Goal: Task Accomplishment & Management: Use online tool/utility

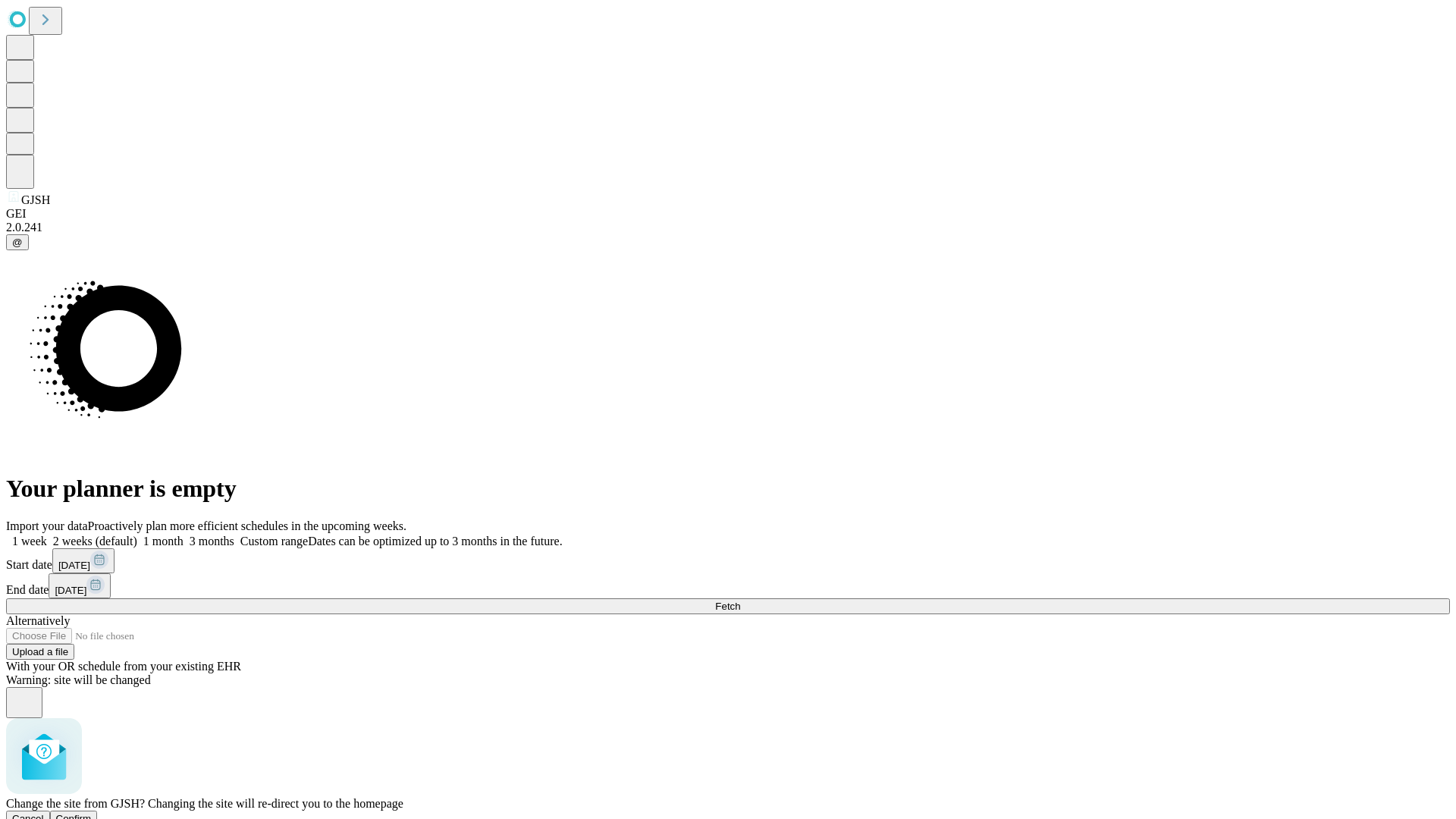
click at [91, 813] on span "Confirm" at bounding box center [74, 818] width 36 height 11
click at [138, 534] on label "2 weeks (default)" at bounding box center [92, 541] width 91 height 13
click at [740, 601] on span "Fetch" at bounding box center [727, 606] width 25 height 11
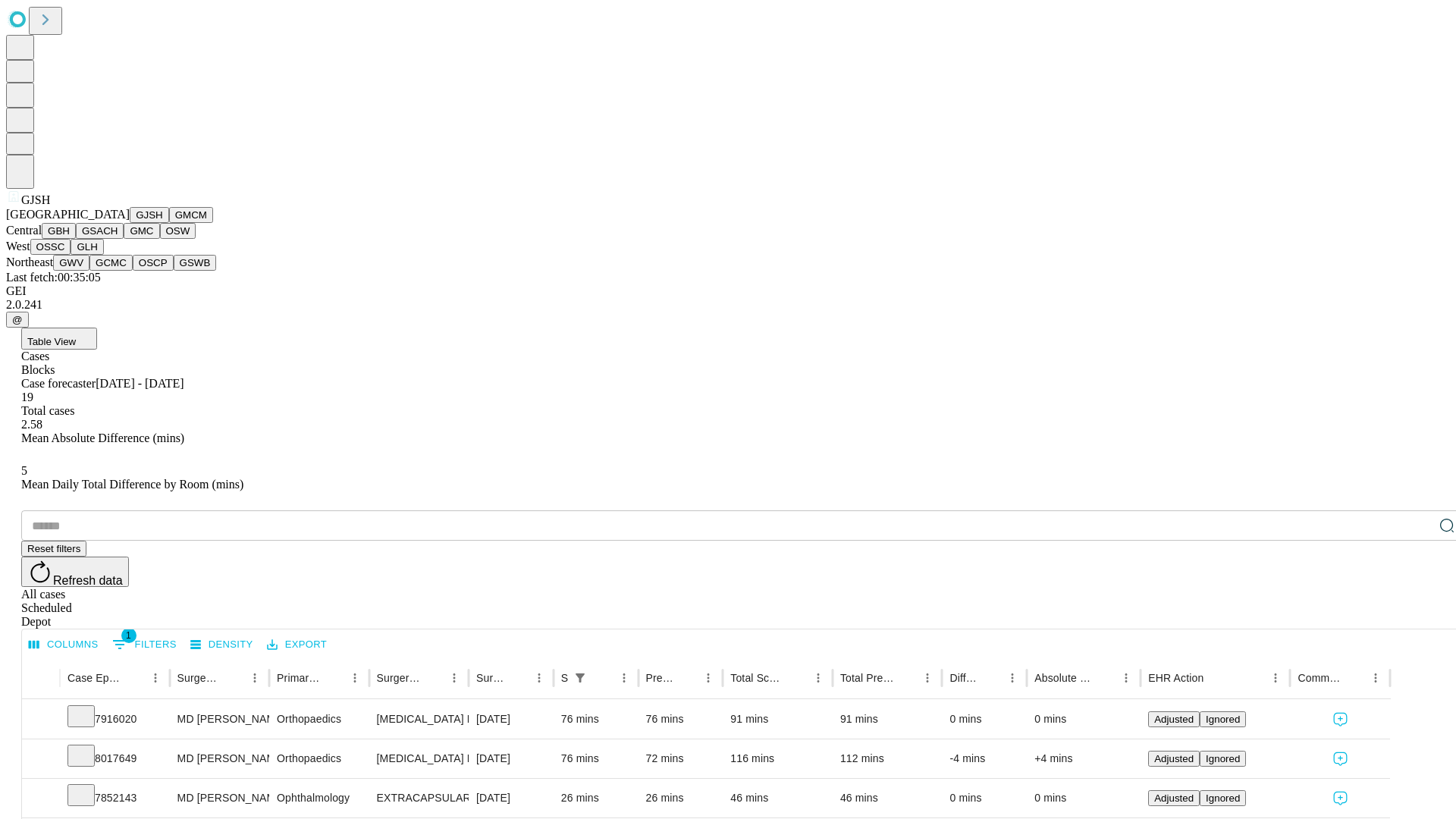
click at [169, 223] on button "GMCM" at bounding box center [191, 215] width 44 height 16
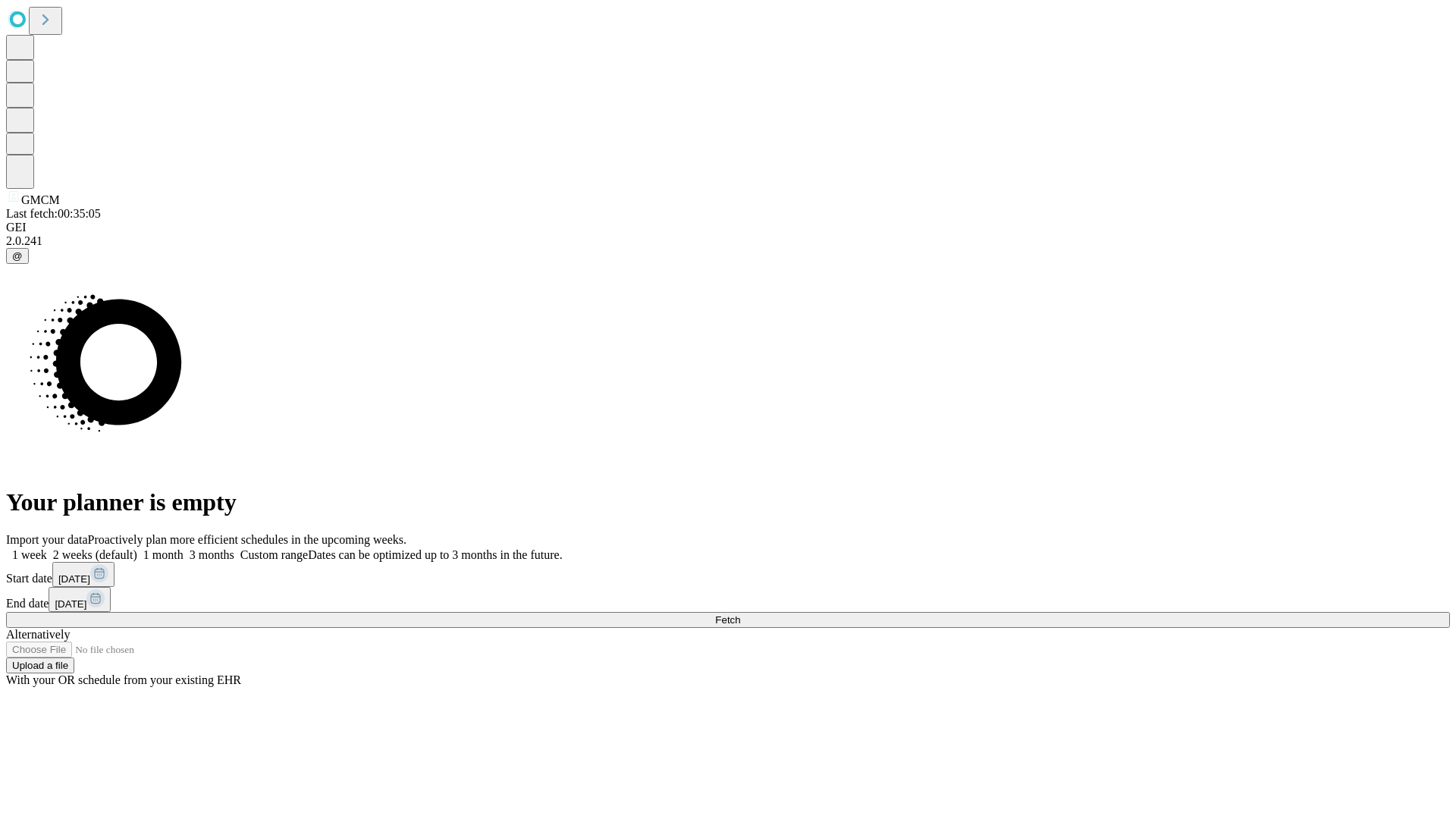
click at [138, 548] on label "2 weeks (default)" at bounding box center [92, 555] width 91 height 13
click at [740, 614] on span "Fetch" at bounding box center [727, 619] width 25 height 11
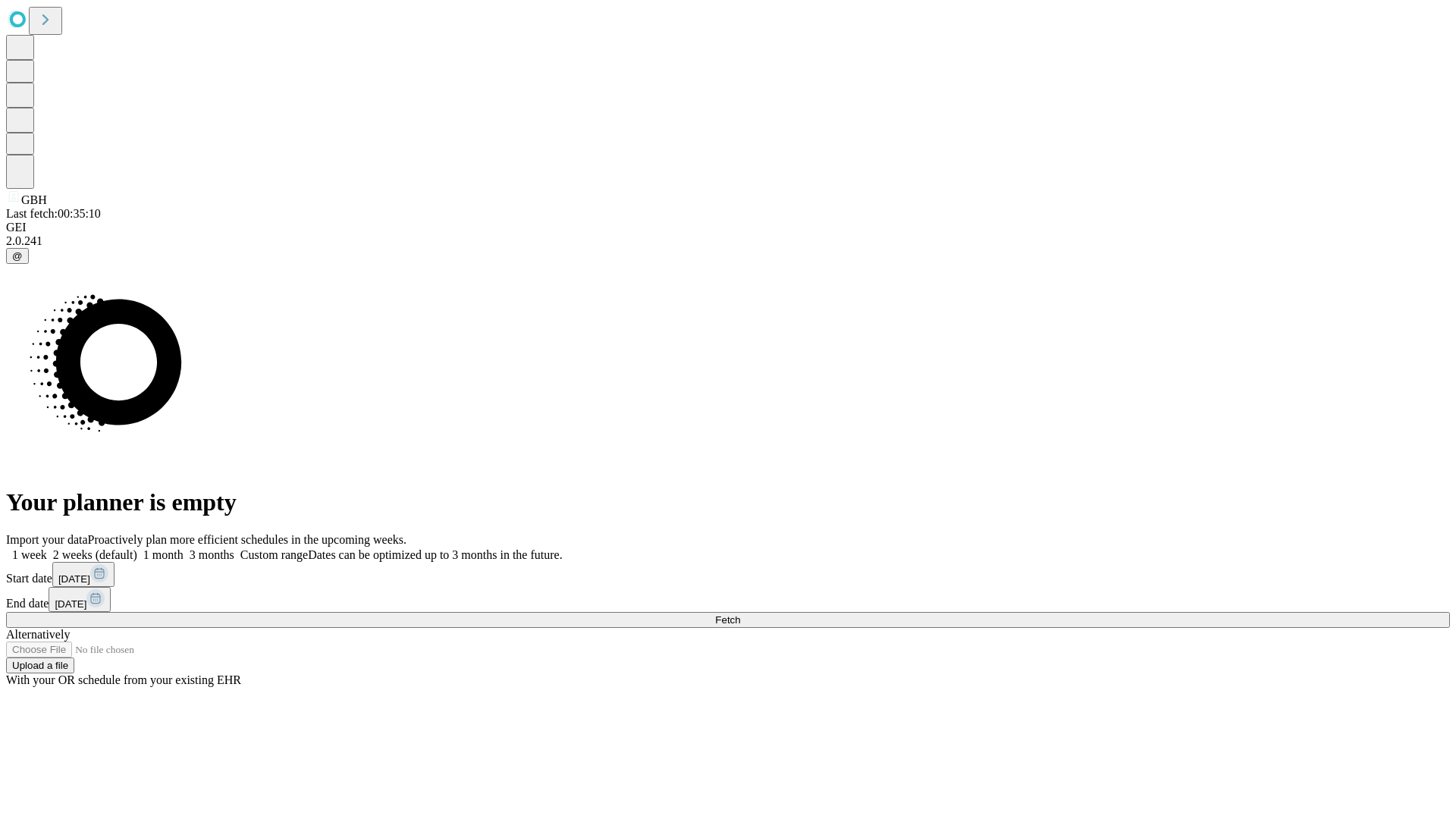
click at [138, 548] on label "2 weeks (default)" at bounding box center [92, 555] width 91 height 13
click at [740, 614] on span "Fetch" at bounding box center [727, 619] width 25 height 11
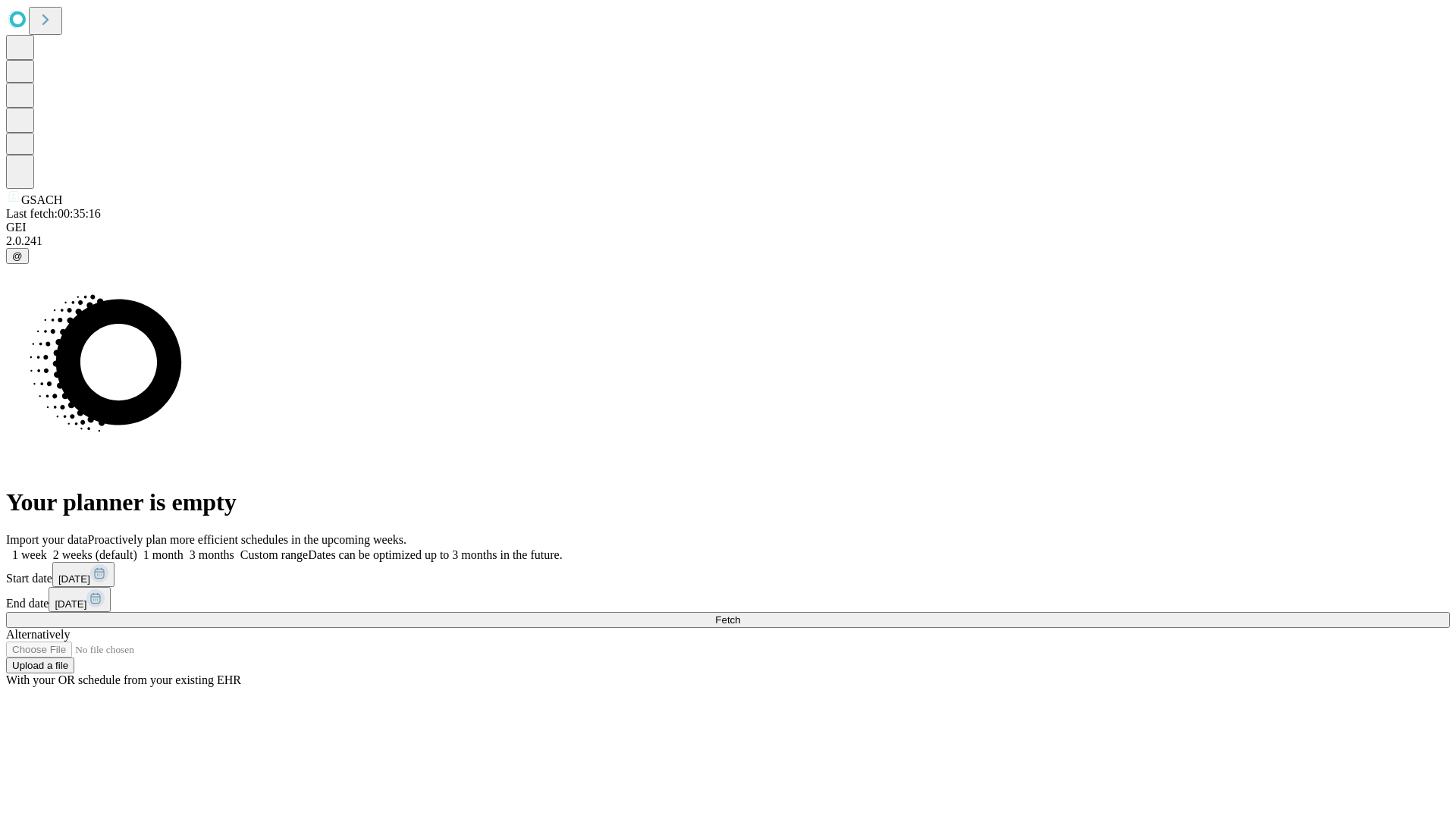
click at [138, 548] on label "2 weeks (default)" at bounding box center [92, 555] width 91 height 13
click at [740, 614] on span "Fetch" at bounding box center [727, 619] width 25 height 11
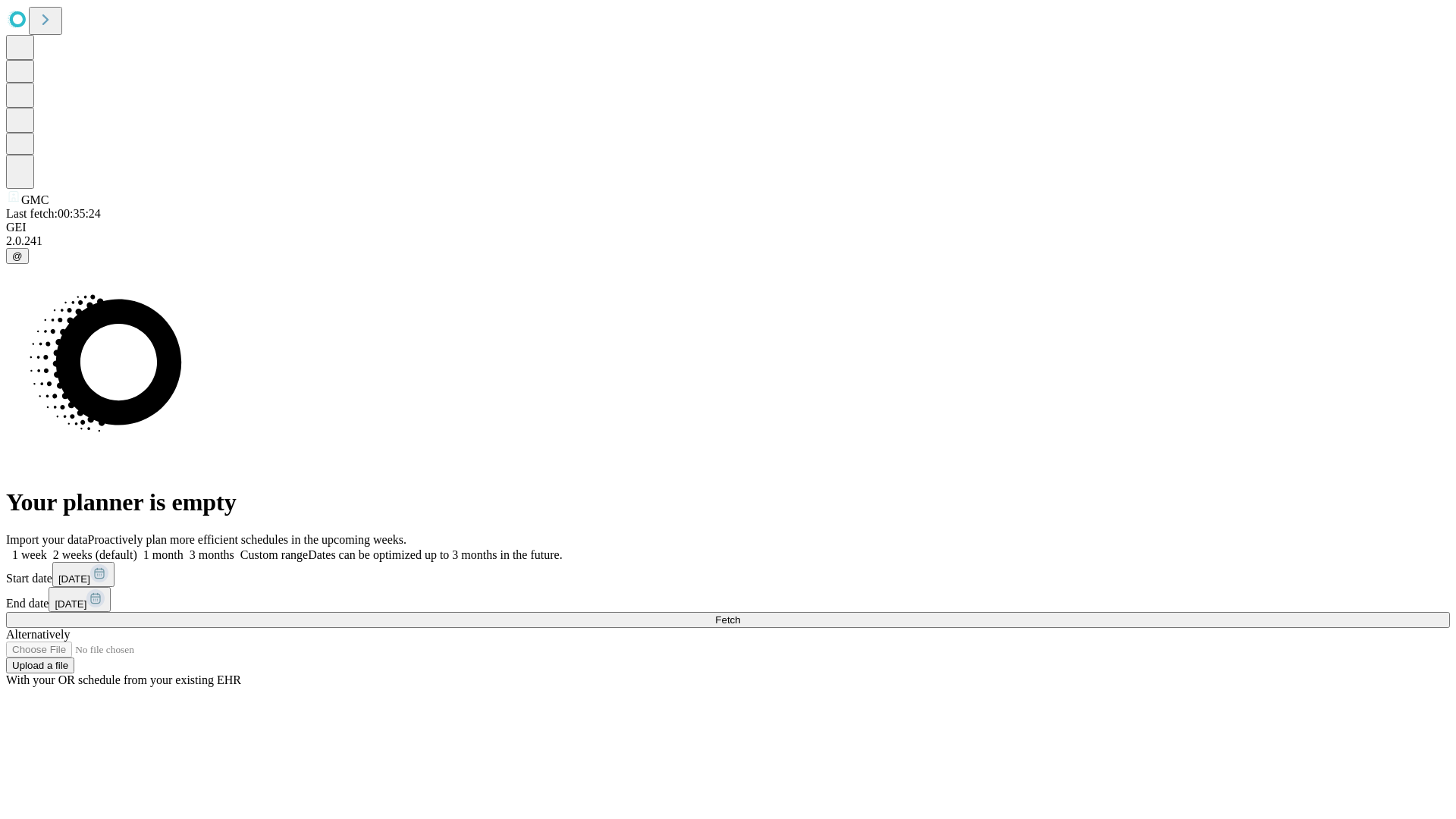
click at [138, 548] on label "2 weeks (default)" at bounding box center [92, 555] width 91 height 13
click at [740, 614] on span "Fetch" at bounding box center [727, 619] width 25 height 11
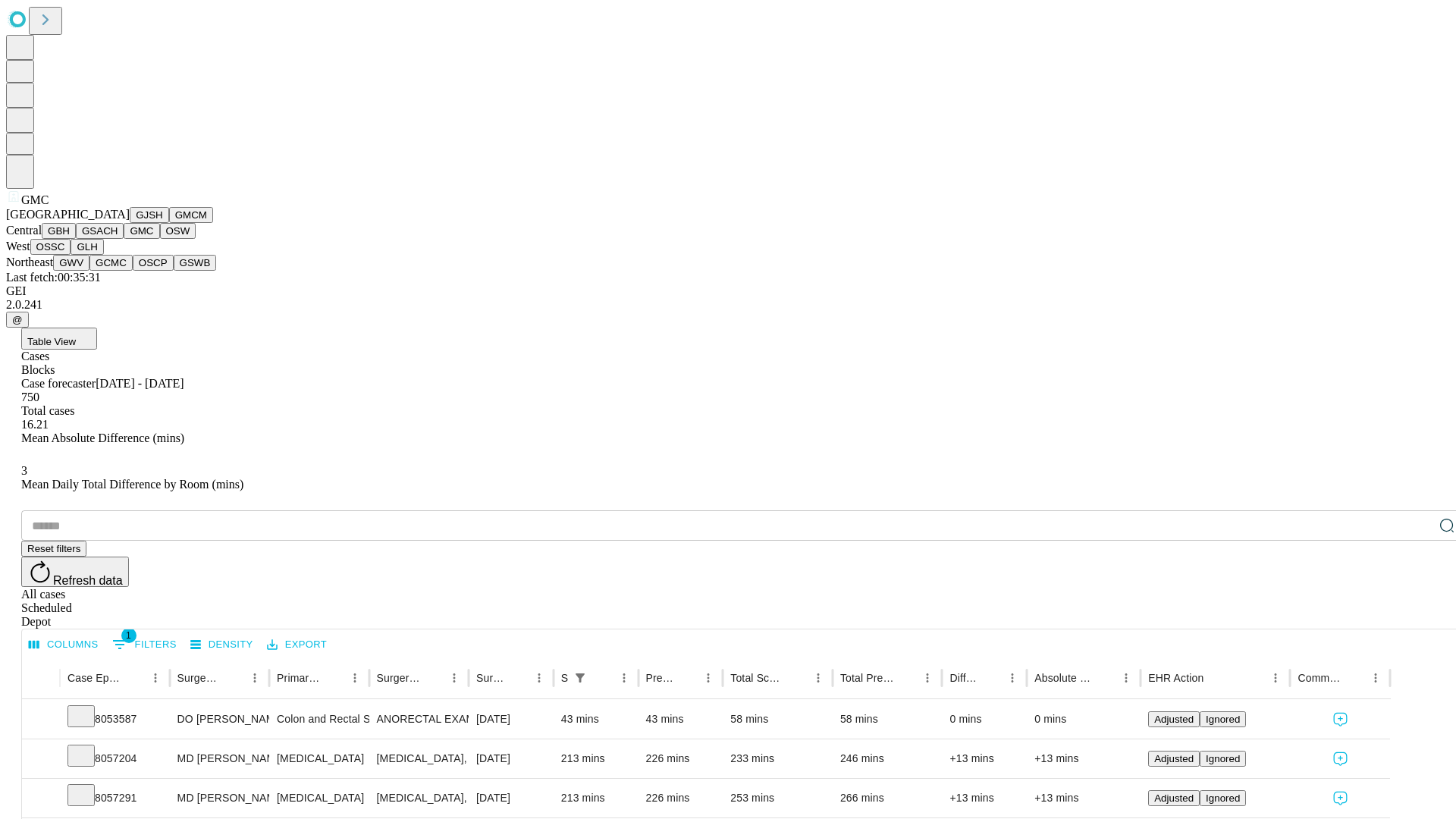
click at [160, 239] on button "OSW" at bounding box center [178, 231] width 36 height 16
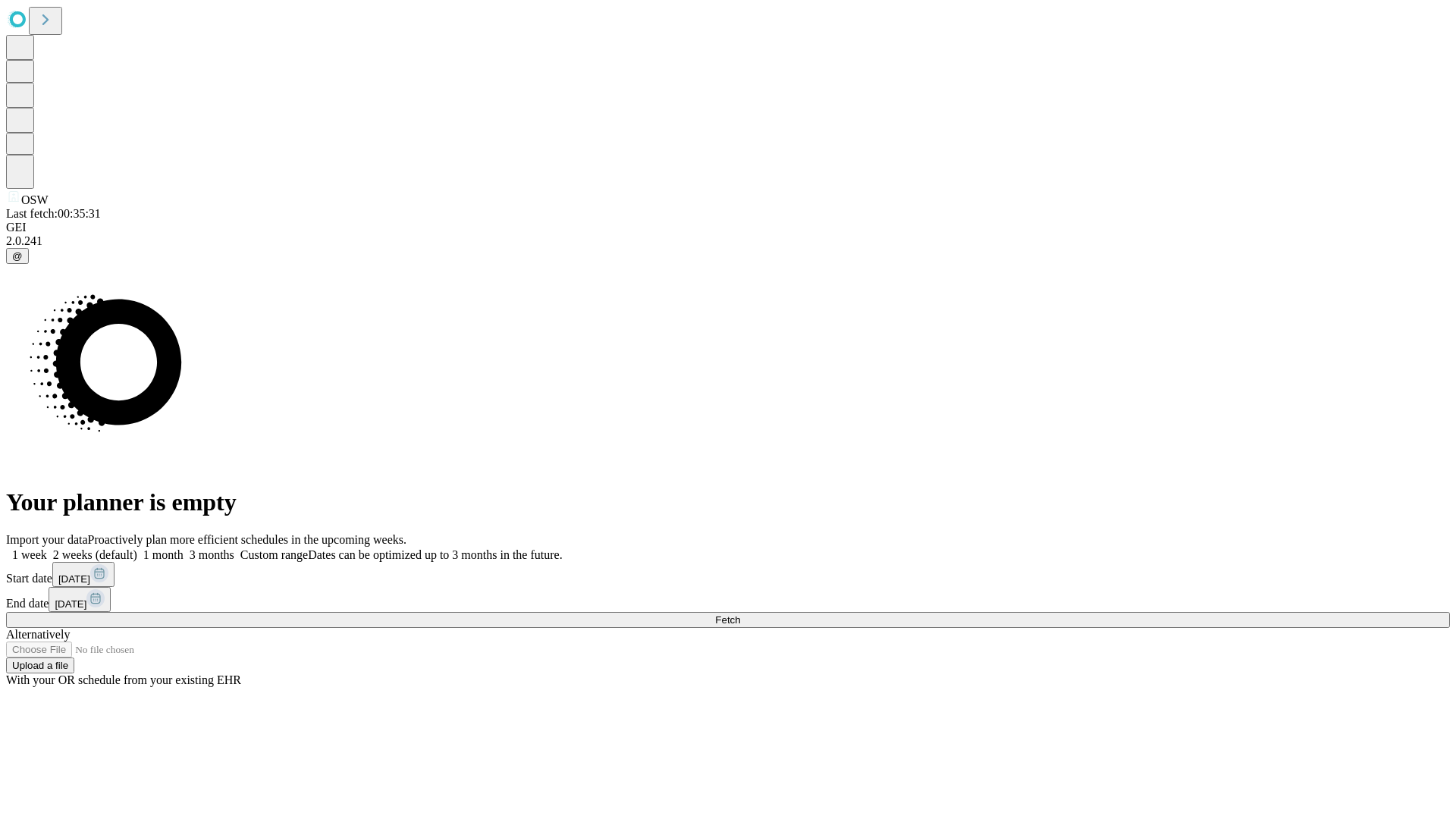
click at [740, 614] on span "Fetch" at bounding box center [727, 619] width 25 height 11
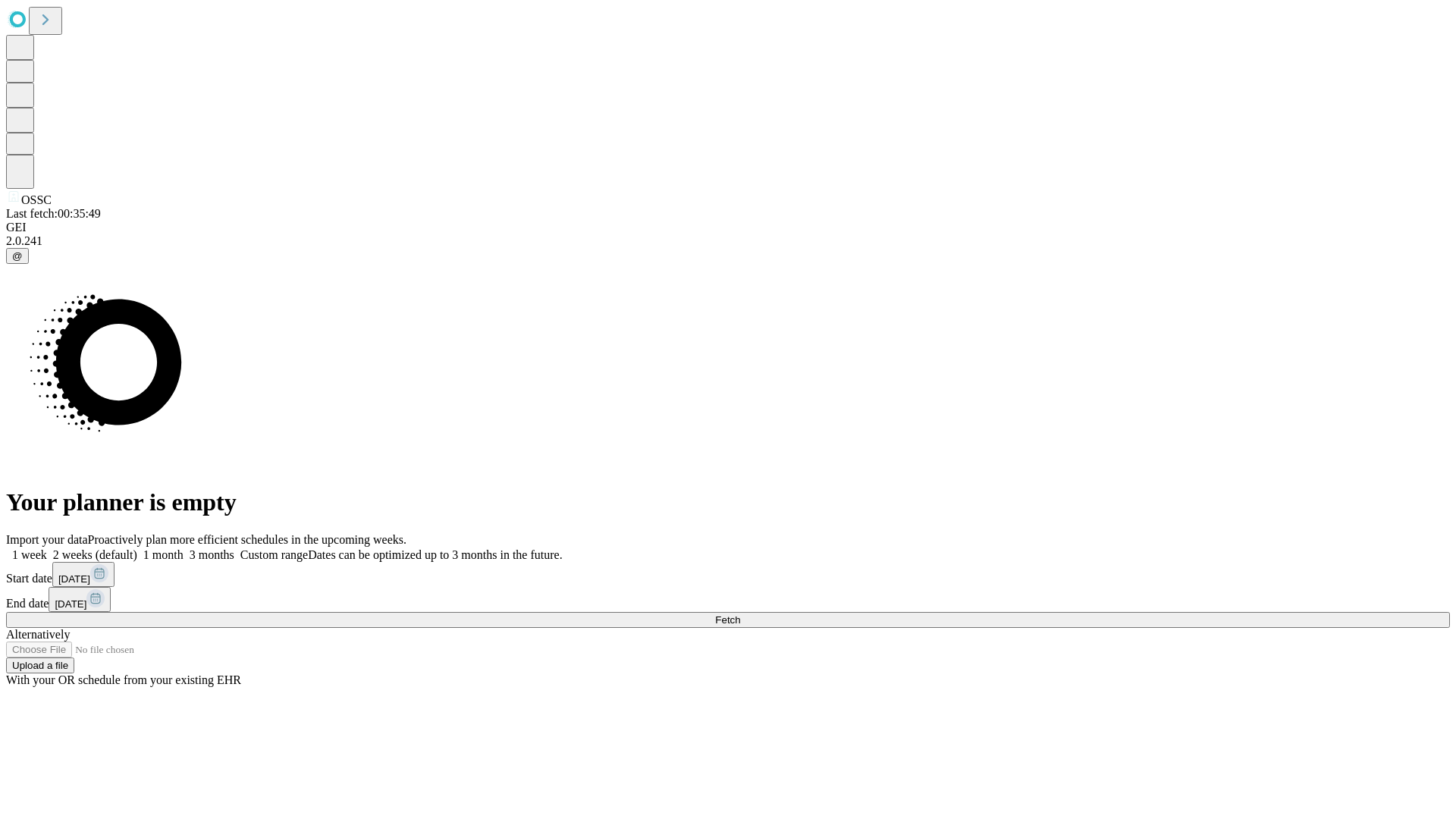
click at [138, 548] on label "2 weeks (default)" at bounding box center [92, 555] width 91 height 13
click at [740, 614] on span "Fetch" at bounding box center [727, 619] width 25 height 11
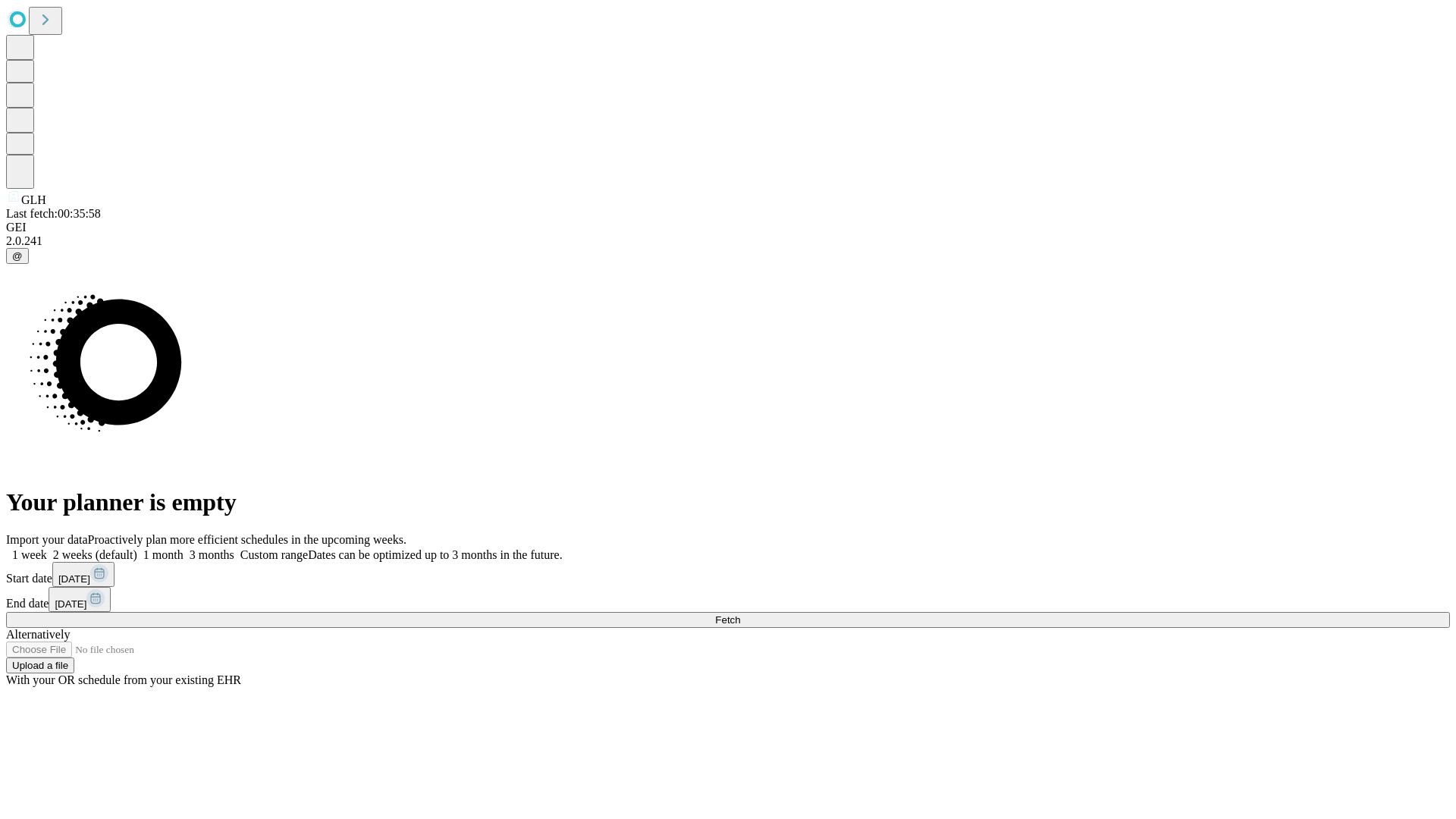
click at [138, 548] on label "2 weeks (default)" at bounding box center [92, 555] width 91 height 13
click at [740, 614] on span "Fetch" at bounding box center [727, 619] width 25 height 11
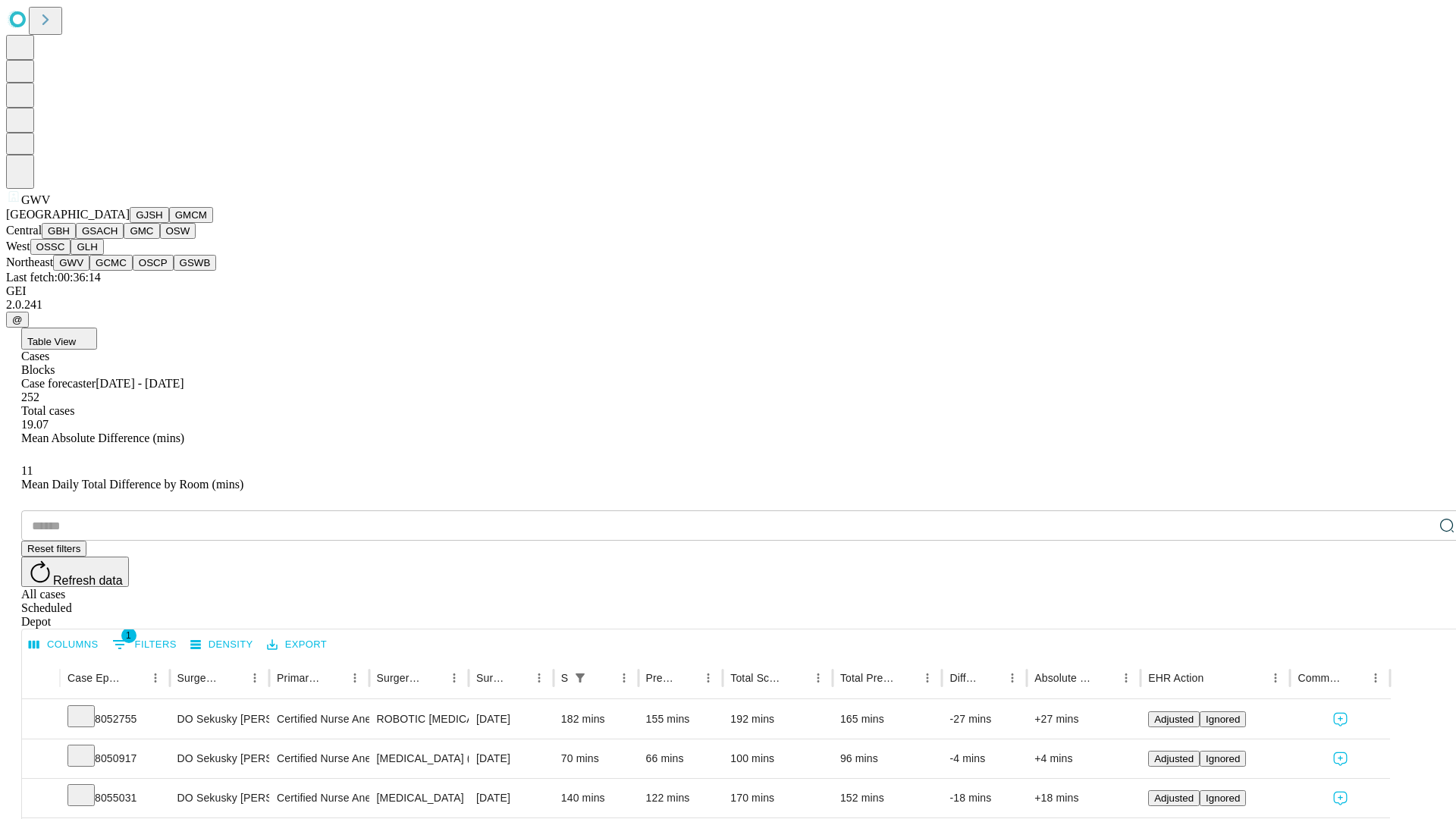
click at [117, 271] on button "GCMC" at bounding box center [111, 263] width 43 height 16
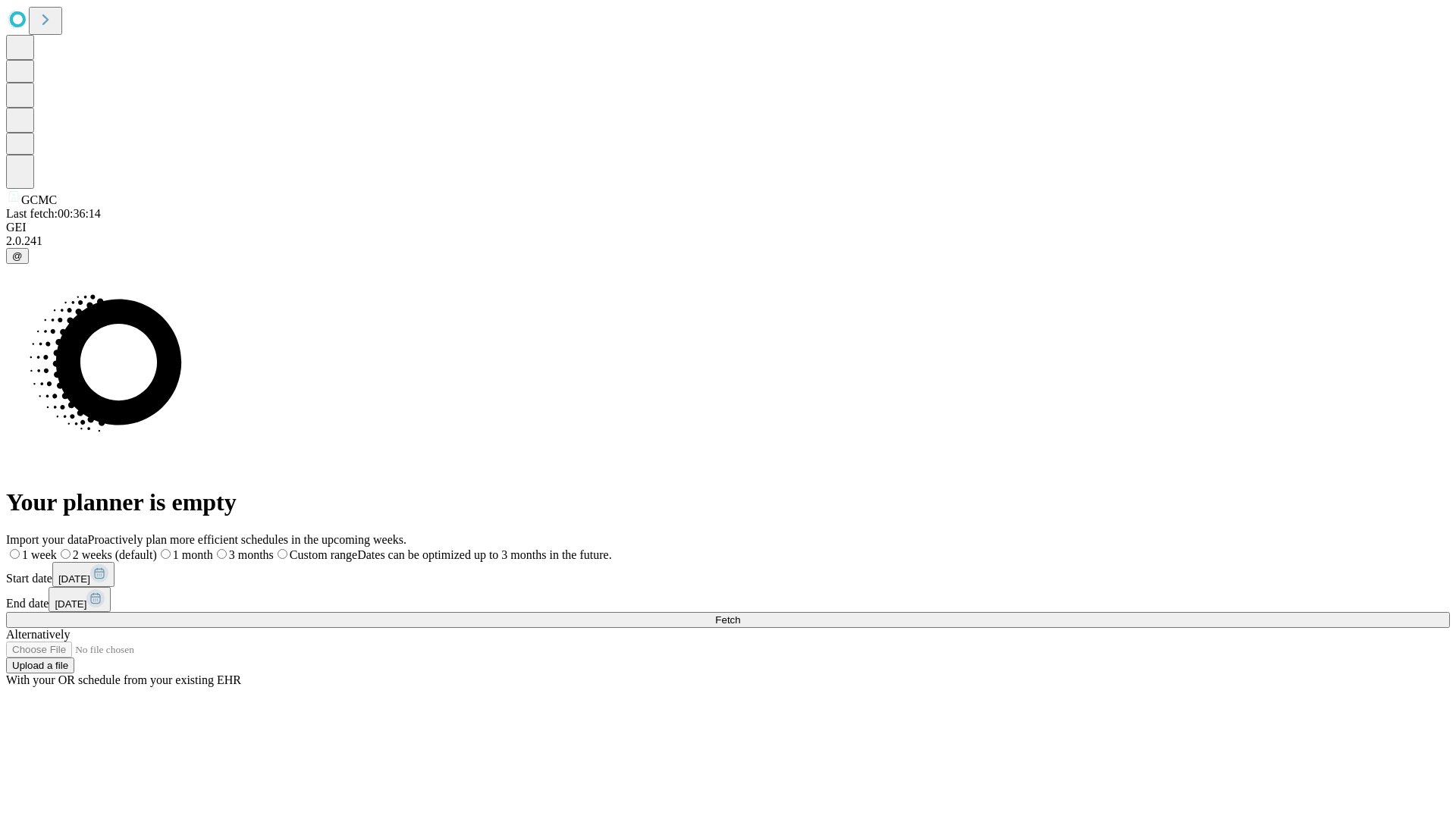
click at [157, 548] on label "2 weeks (default)" at bounding box center [107, 555] width 100 height 13
click at [740, 614] on span "Fetch" at bounding box center [727, 619] width 25 height 11
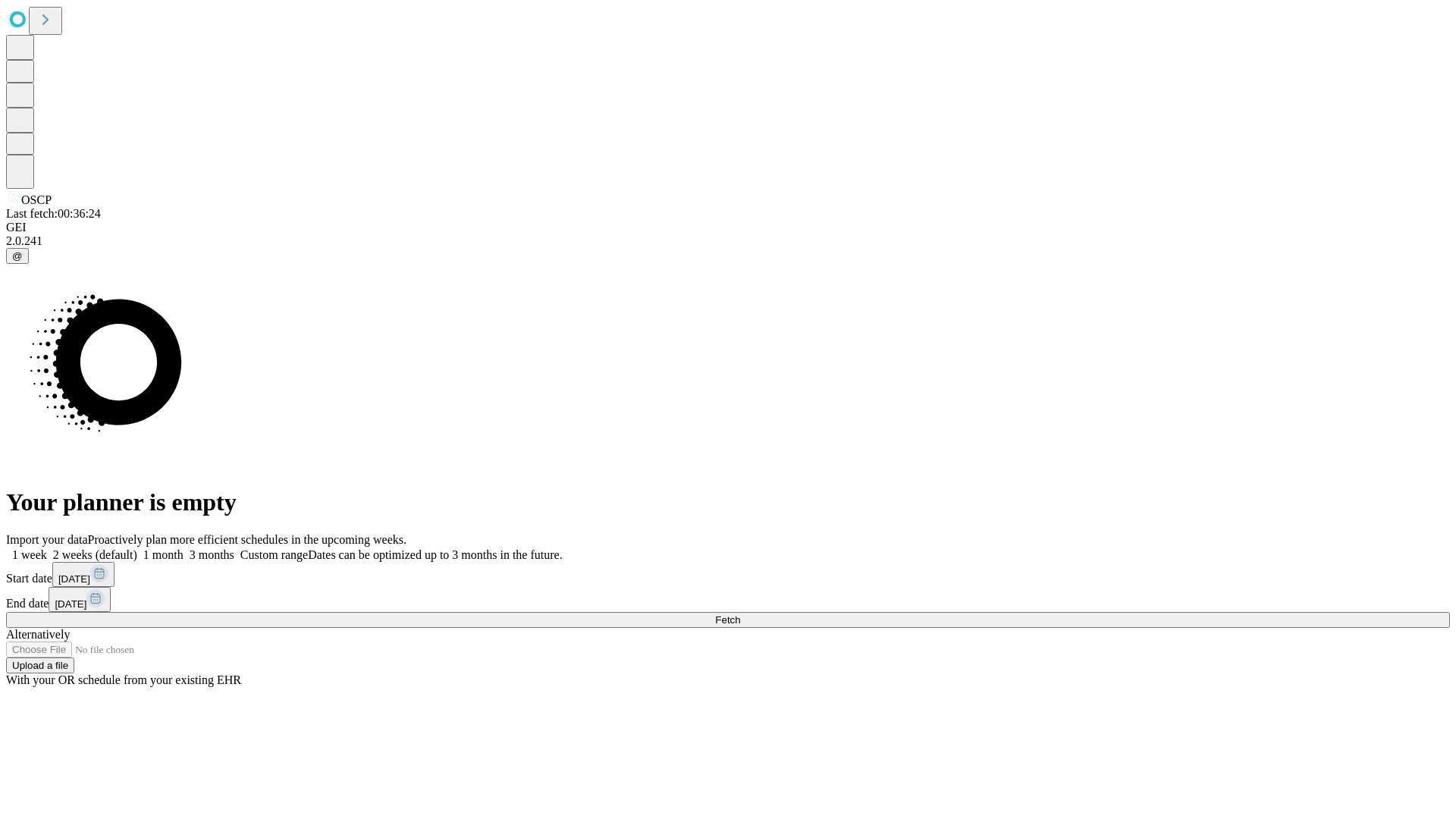
click at [138, 548] on label "2 weeks (default)" at bounding box center [92, 555] width 91 height 13
click at [740, 614] on span "Fetch" at bounding box center [727, 619] width 25 height 11
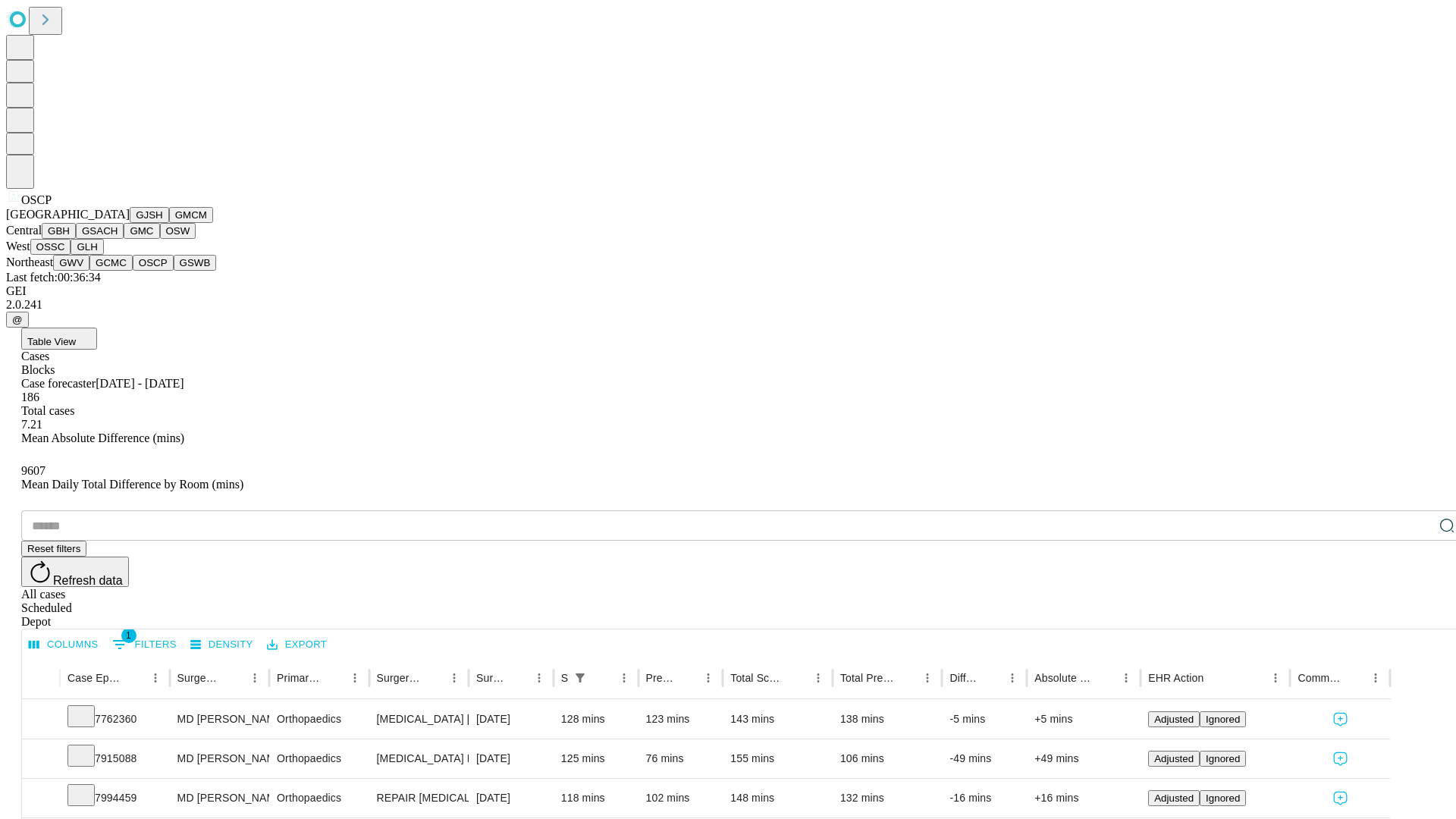
click at [174, 271] on button "GSWB" at bounding box center [195, 263] width 43 height 16
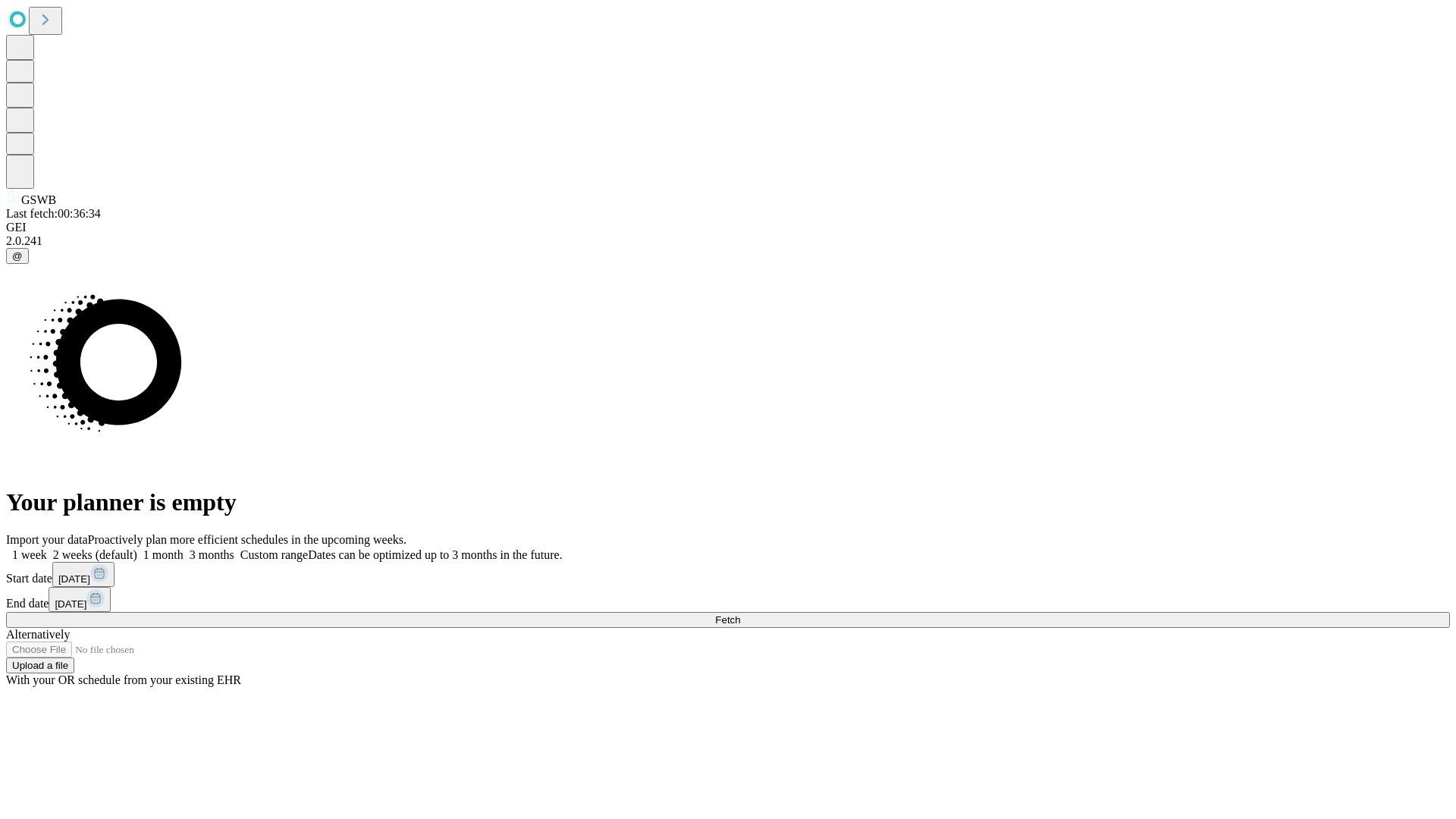
click at [138, 548] on label "2 weeks (default)" at bounding box center [92, 555] width 91 height 13
click at [740, 614] on span "Fetch" at bounding box center [727, 619] width 25 height 11
